Goal: Task Accomplishment & Management: Use online tool/utility

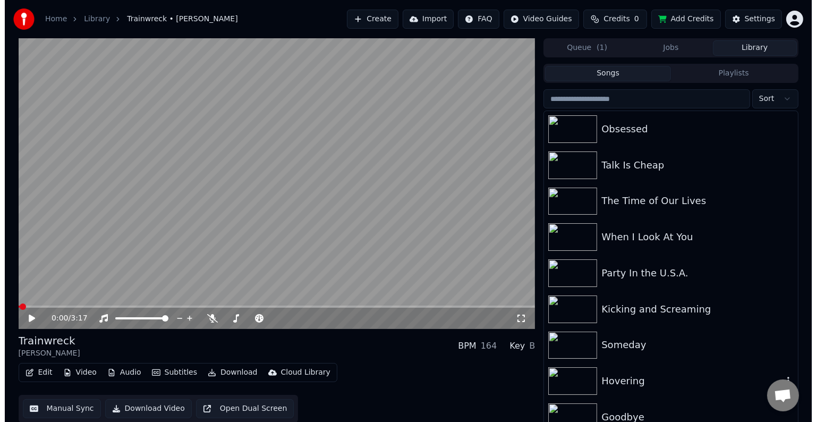
scroll to position [582, 0]
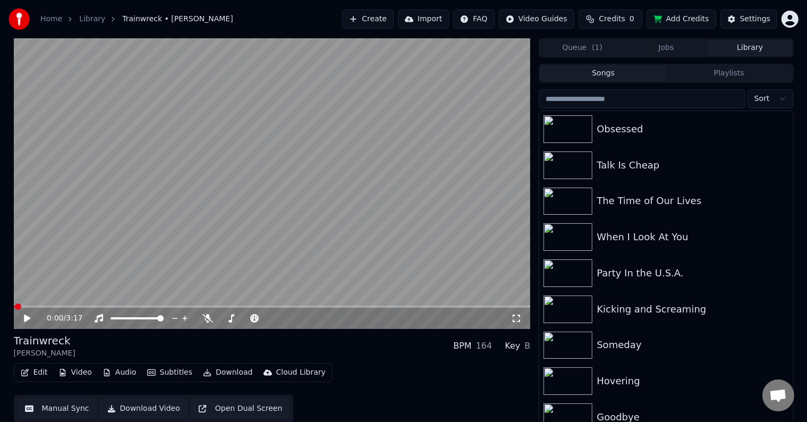
click at [23, 372] on icon "button" at bounding box center [25, 372] width 9 height 7
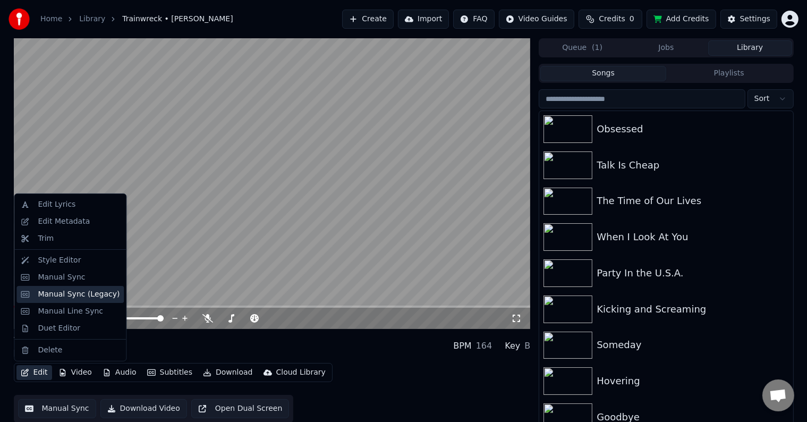
click at [53, 294] on div "Manual Sync (Legacy)" at bounding box center [79, 294] width 82 height 11
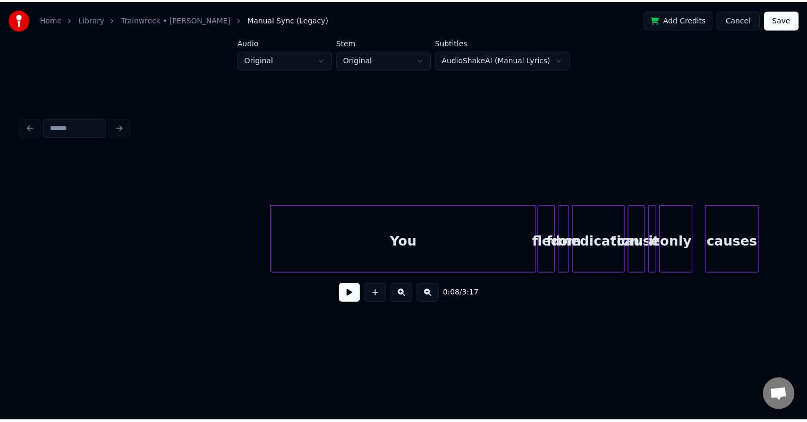
scroll to position [0, 468]
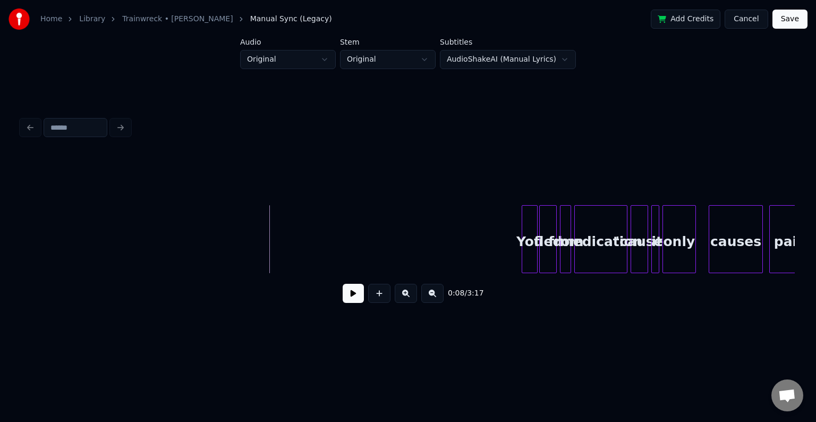
click at [523, 253] on div at bounding box center [523, 239] width 3 height 67
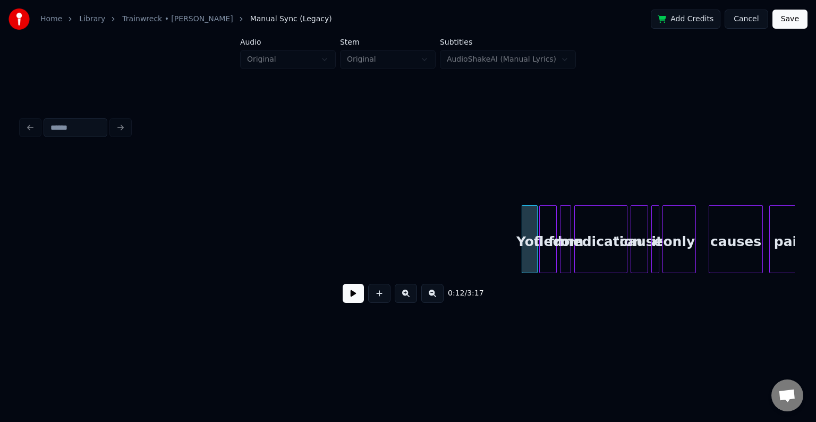
click at [353, 301] on button at bounding box center [353, 293] width 21 height 19
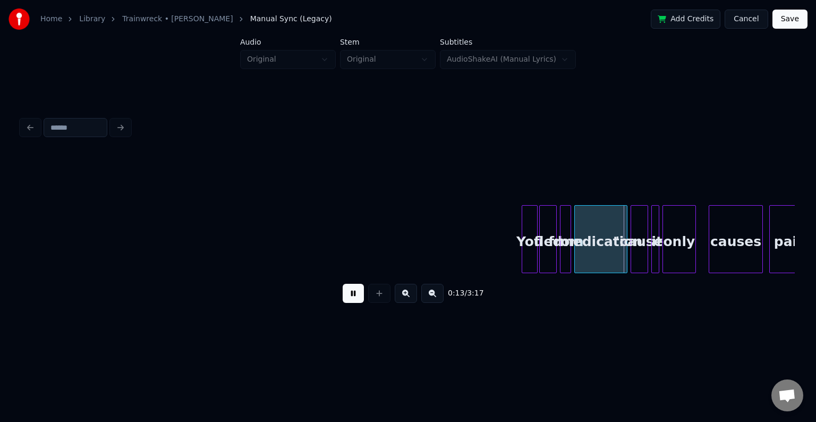
click at [353, 301] on button at bounding box center [353, 293] width 21 height 19
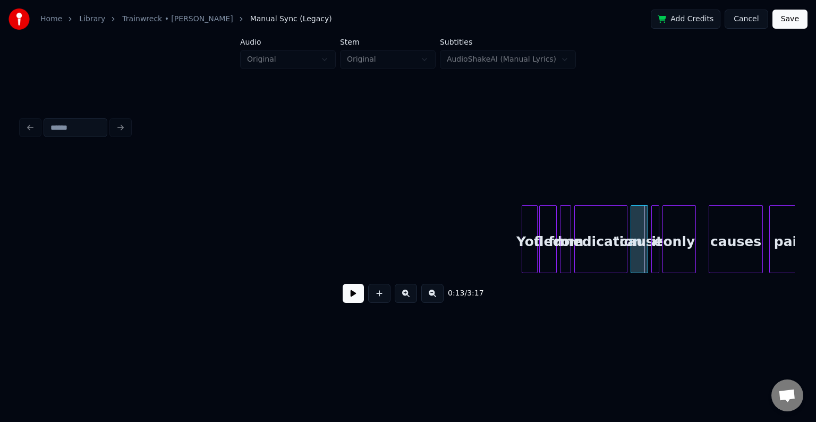
click at [747, 15] on button "Cancel" at bounding box center [746, 19] width 43 height 19
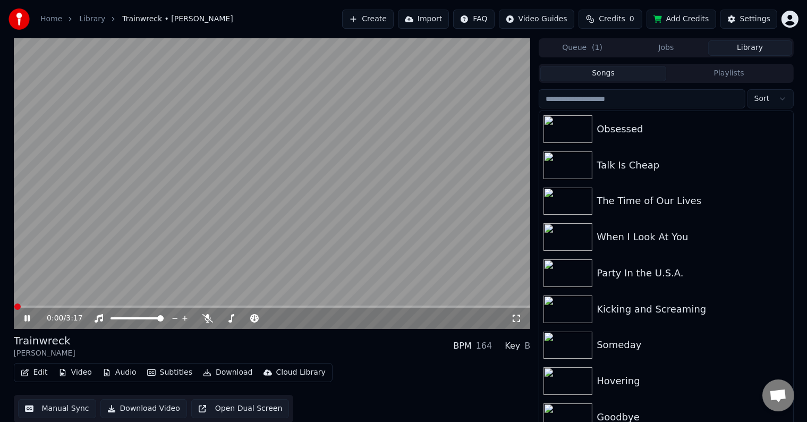
click at [28, 320] on icon at bounding box center [26, 318] width 5 height 6
